Goal: Information Seeking & Learning: Check status

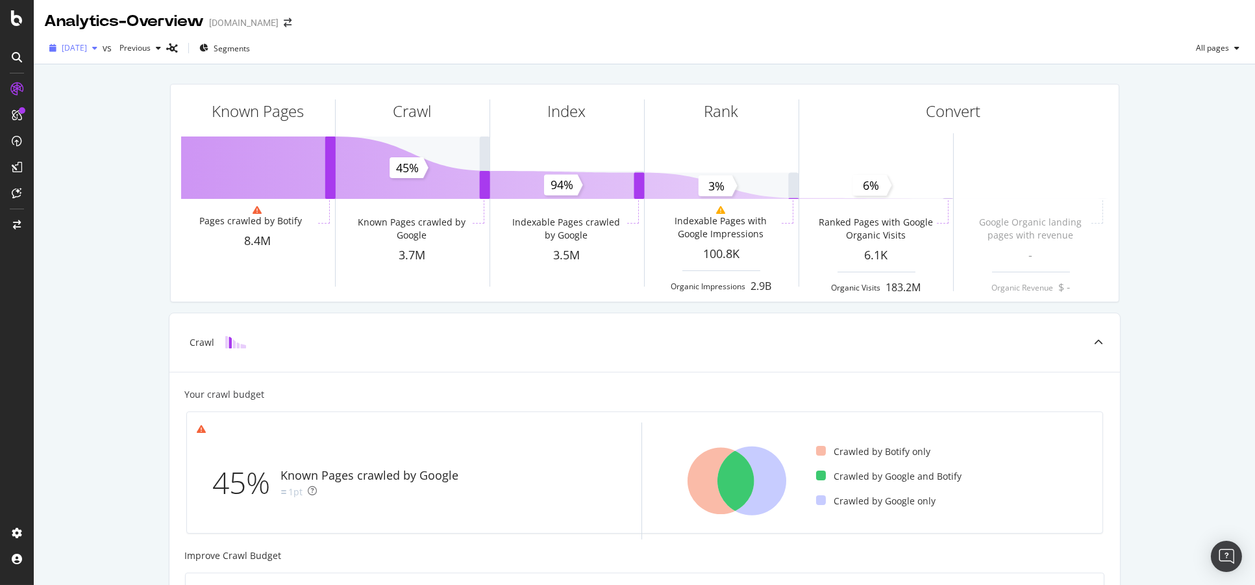
click at [103, 49] on div "button" at bounding box center [95, 48] width 16 height 8
click at [134, 113] on div "2025 Aug. 5th 8.3M URLs" at bounding box center [120, 119] width 116 height 12
